Goal: Browse casually

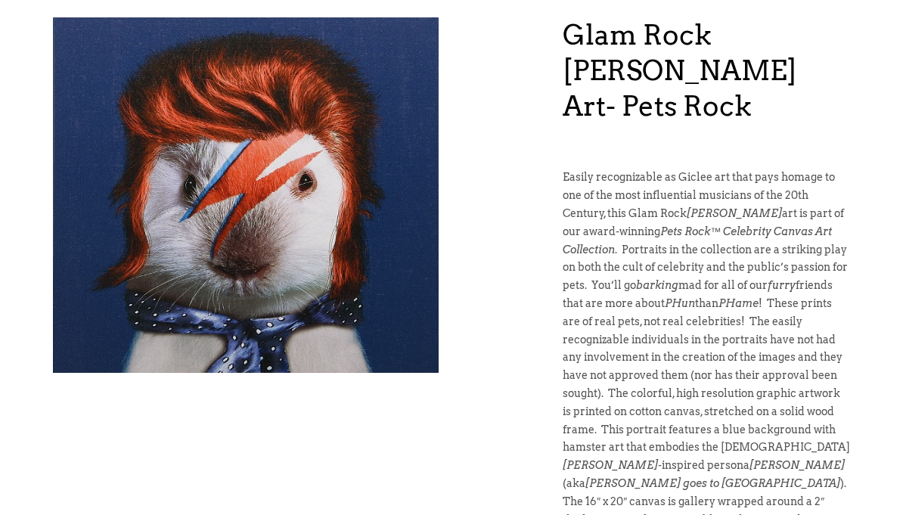
scroll to position [163, 0]
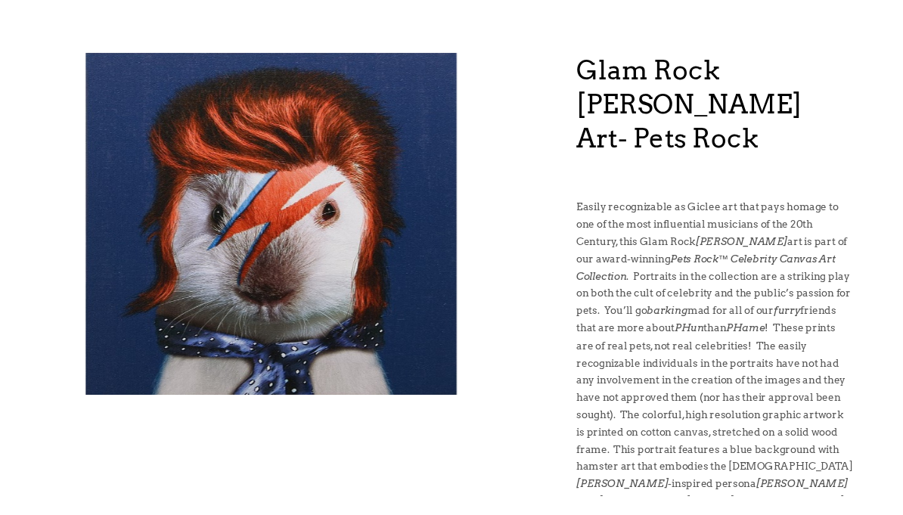
scroll to position [132, 0]
